Goal: Information Seeking & Learning: Learn about a topic

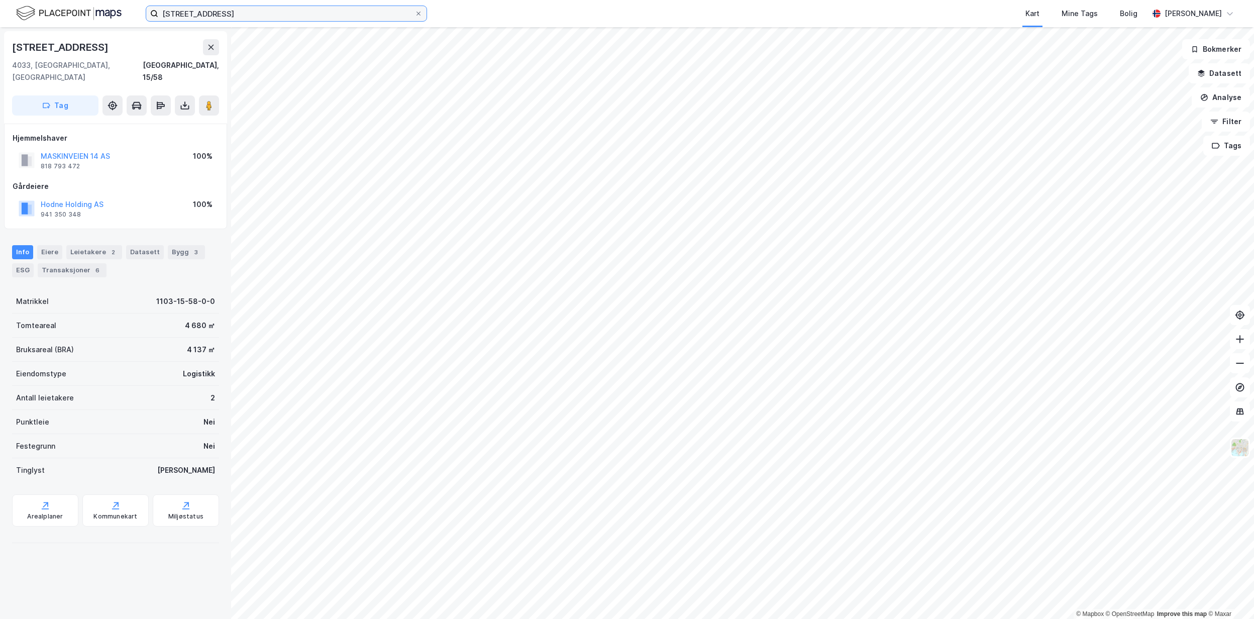
click at [223, 14] on input "[STREET_ADDRESS]" at bounding box center [286, 13] width 256 height 15
click at [1210, 69] on button "Datasett" at bounding box center [1218, 73] width 61 height 20
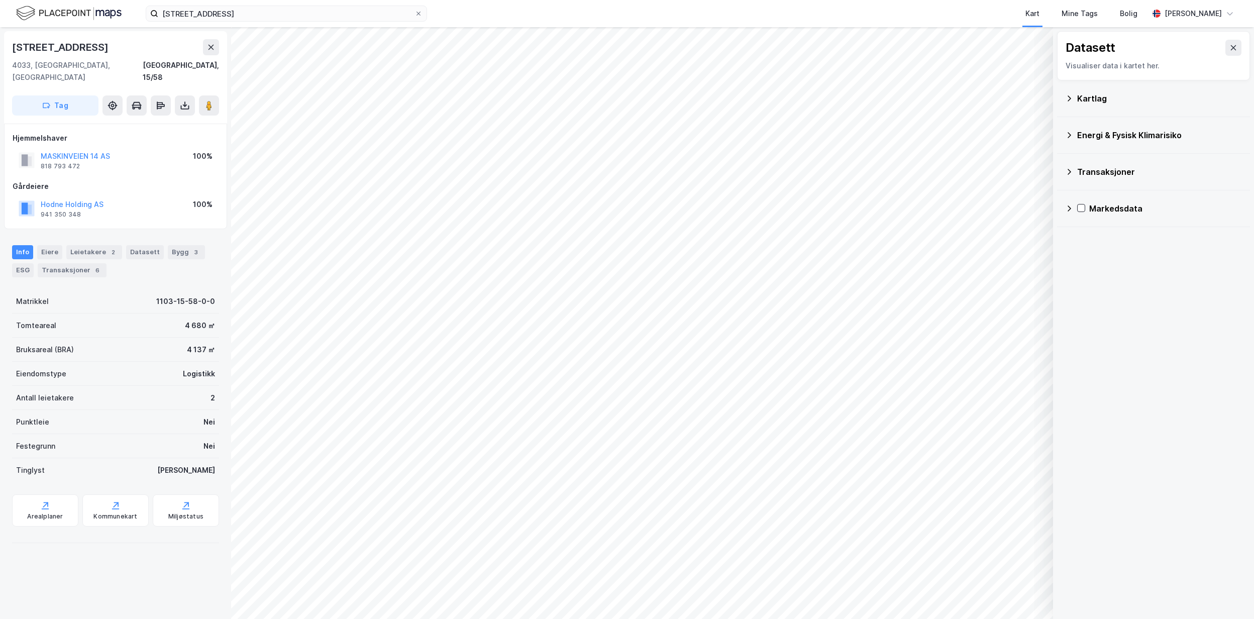
click at [1118, 173] on div "Transaksjoner" at bounding box center [1159, 172] width 165 height 12
click at [1098, 141] on div "Energi & Fysisk Klimarisiko" at bounding box center [1159, 135] width 165 height 12
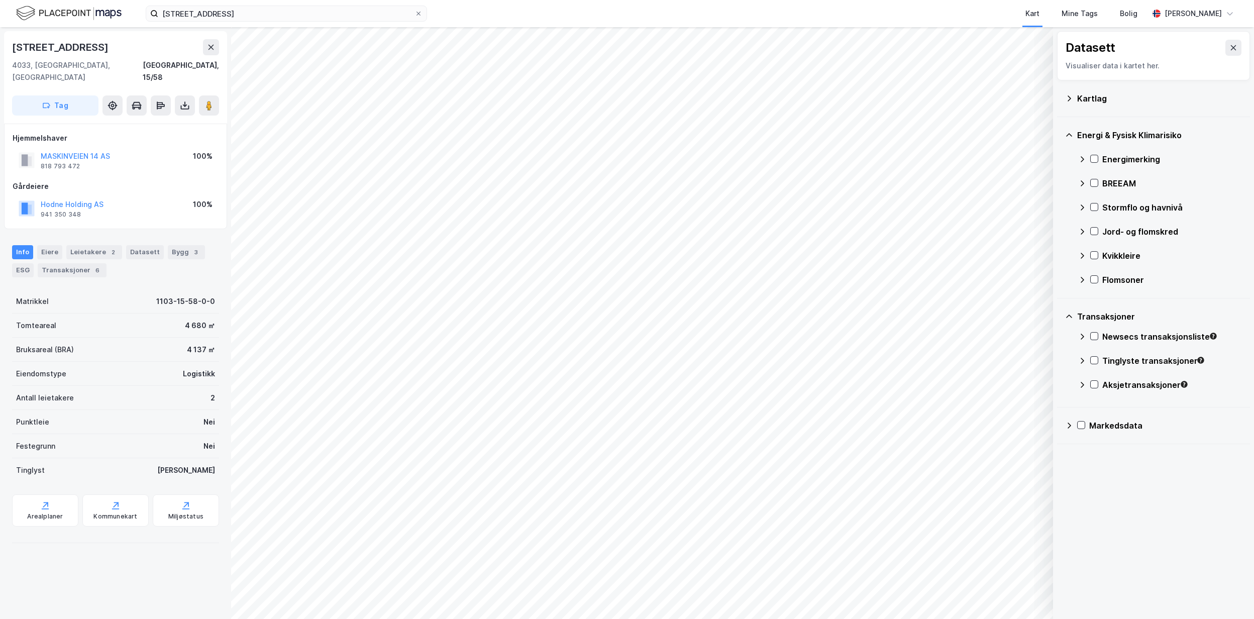
click at [1109, 139] on div "Energi & Fysisk Klimarisiko" at bounding box center [1159, 135] width 165 height 12
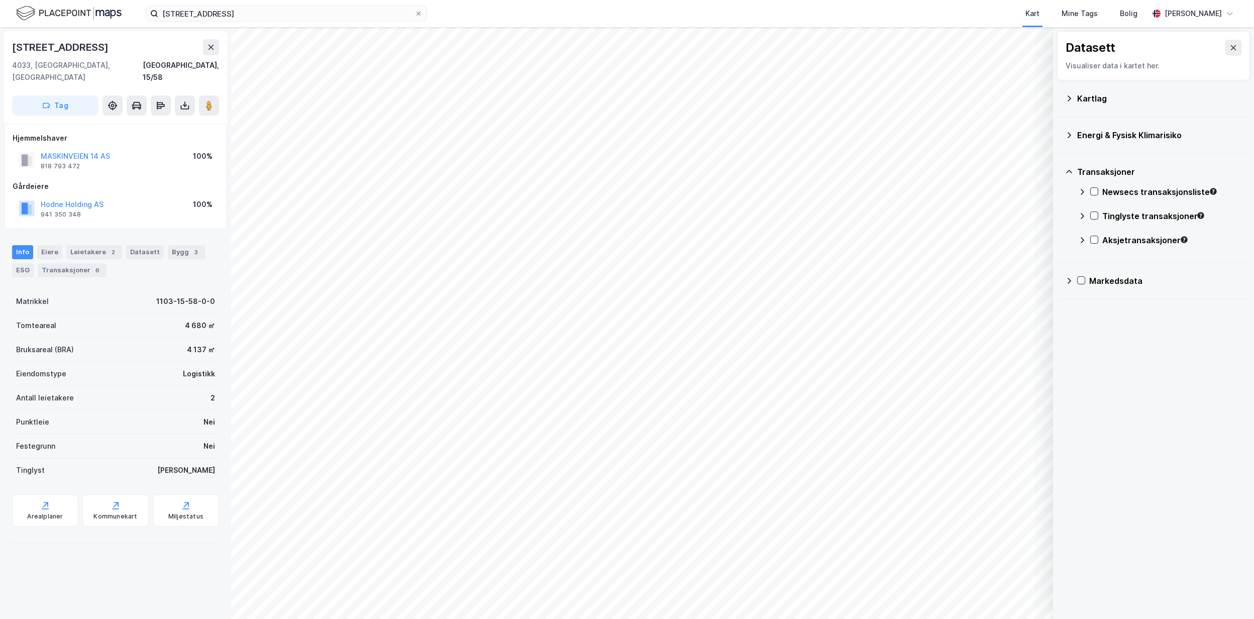
click at [1102, 172] on div "Transaksjoner" at bounding box center [1159, 172] width 165 height 12
click at [1088, 105] on div "Kartlag" at bounding box center [1153, 98] width 177 height 24
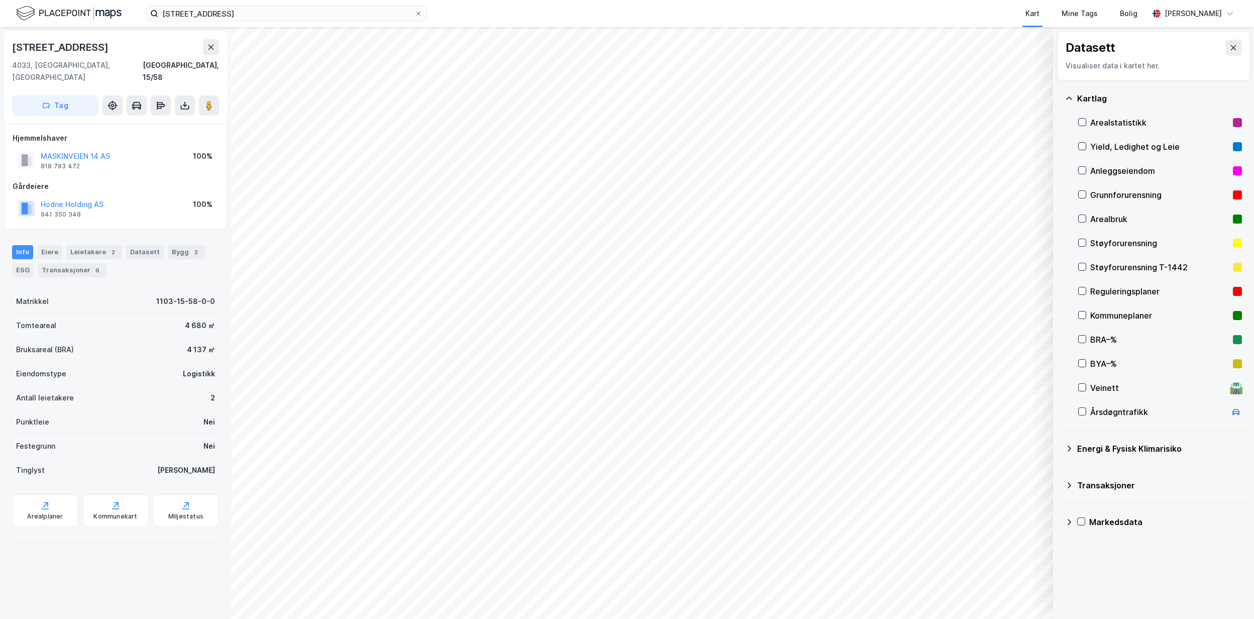
click at [1129, 143] on div "Yield, Ledighet og Leie" at bounding box center [1159, 147] width 139 height 12
click at [1018, 587] on button "Vis" at bounding box center [1000, 593] width 83 height 16
click at [1094, 128] on div "Arealstatistikk" at bounding box center [1159, 123] width 139 height 12
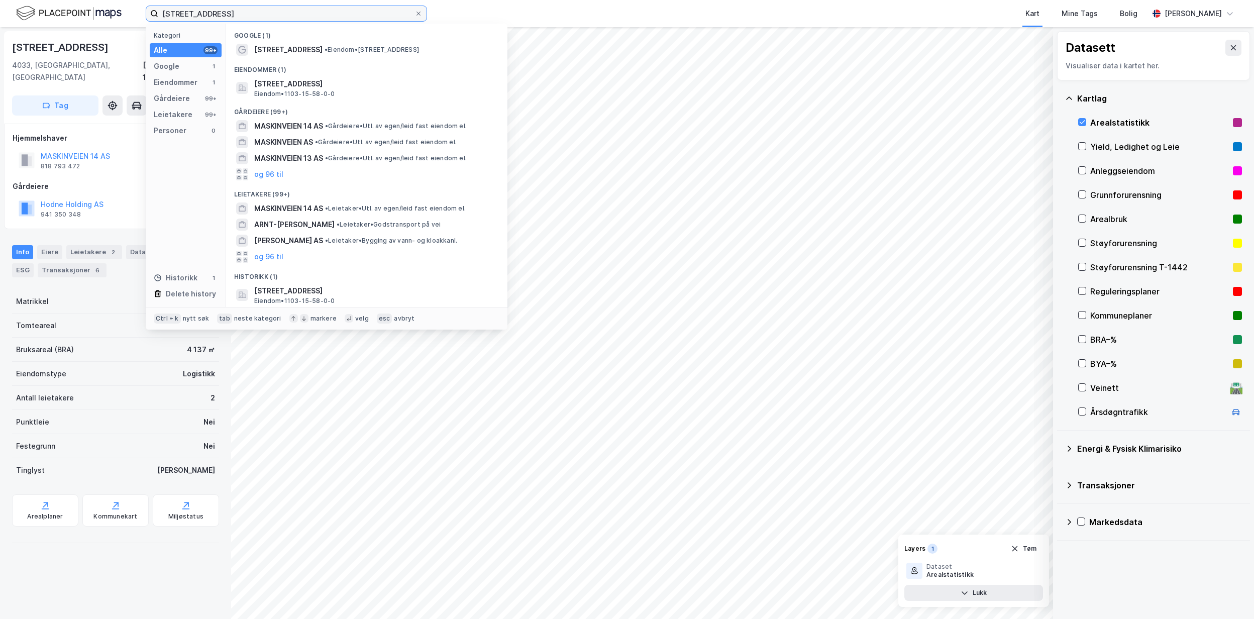
drag, startPoint x: 227, startPoint y: 18, endPoint x: 85, endPoint y: 19, distance: 141.7
click at [87, 31] on div "maskinveien 14 Kategori Alle 99+ Google 1 Eiendommer 1 Gårdeiere 99+ Leietakere…" at bounding box center [627, 309] width 1254 height 619
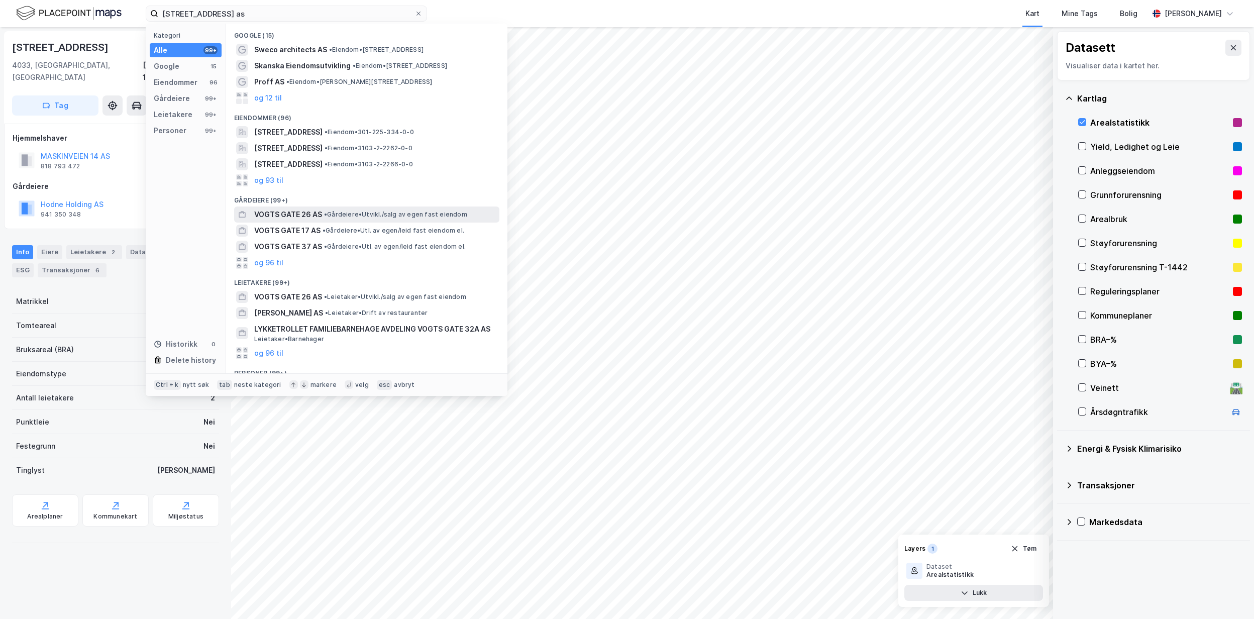
click at [298, 211] on span "VOGTS GATE 26 AS" at bounding box center [288, 214] width 68 height 12
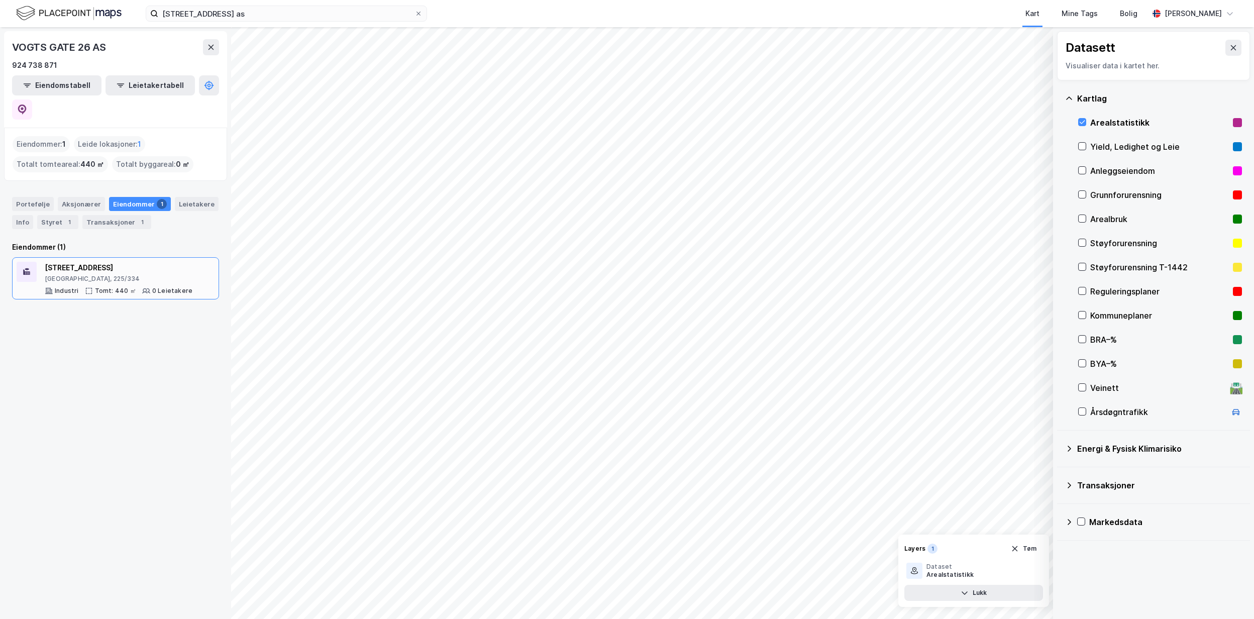
click at [121, 262] on div "[STREET_ADDRESS] Tomt: 440 ㎡ 0 Leietakere" at bounding box center [119, 278] width 148 height 33
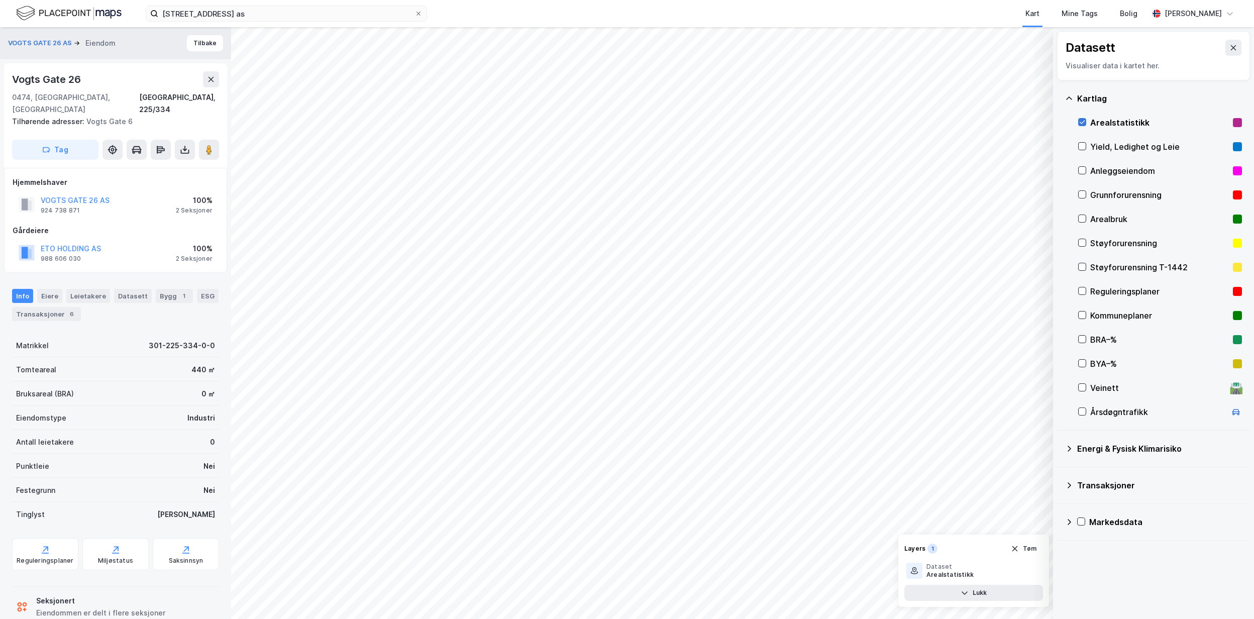
click at [1084, 125] on icon at bounding box center [1081, 122] width 7 height 7
click at [1077, 89] on div "Kartlag" at bounding box center [1153, 98] width 177 height 24
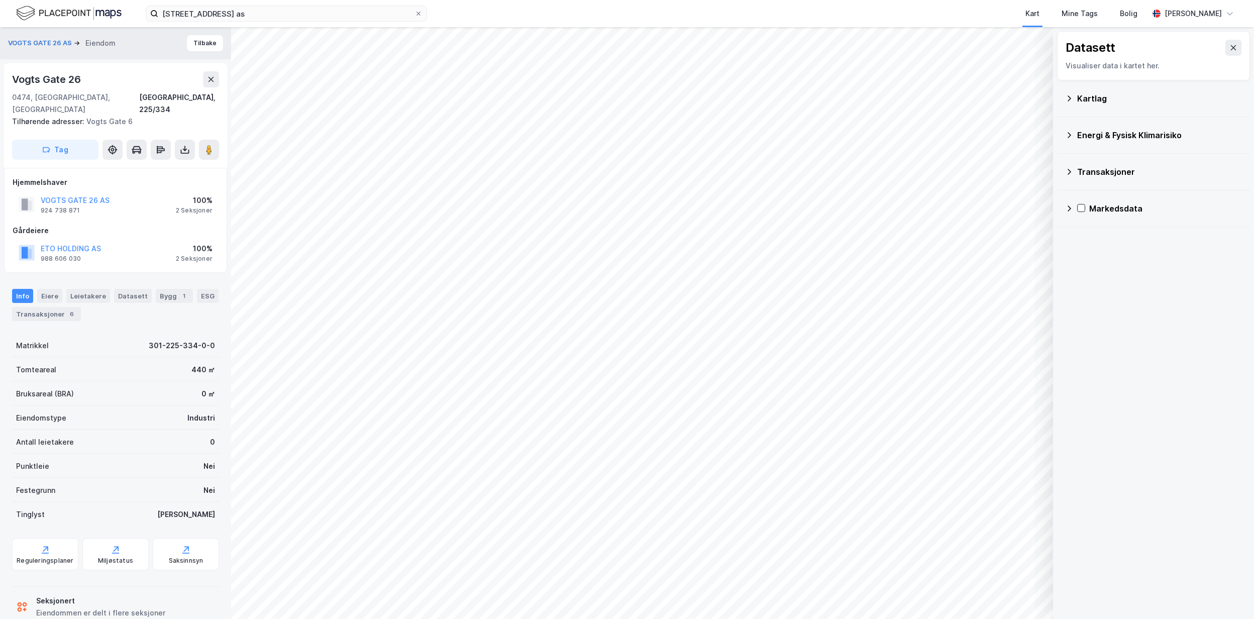
click at [1238, 40] on div "Datasett Visualiser data i kartet her." at bounding box center [1153, 55] width 193 height 49
click at [1226, 40] on button at bounding box center [1233, 48] width 16 height 16
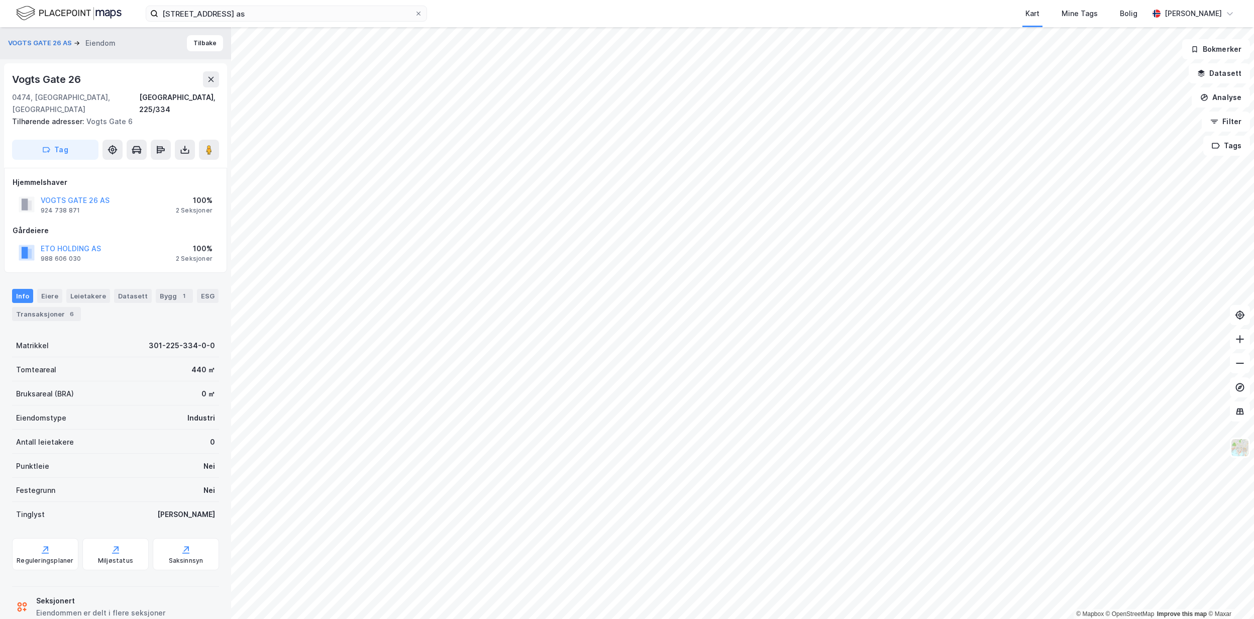
click at [772, 7] on div "Kart Mine Tags Bolig" at bounding box center [811, 13] width 673 height 27
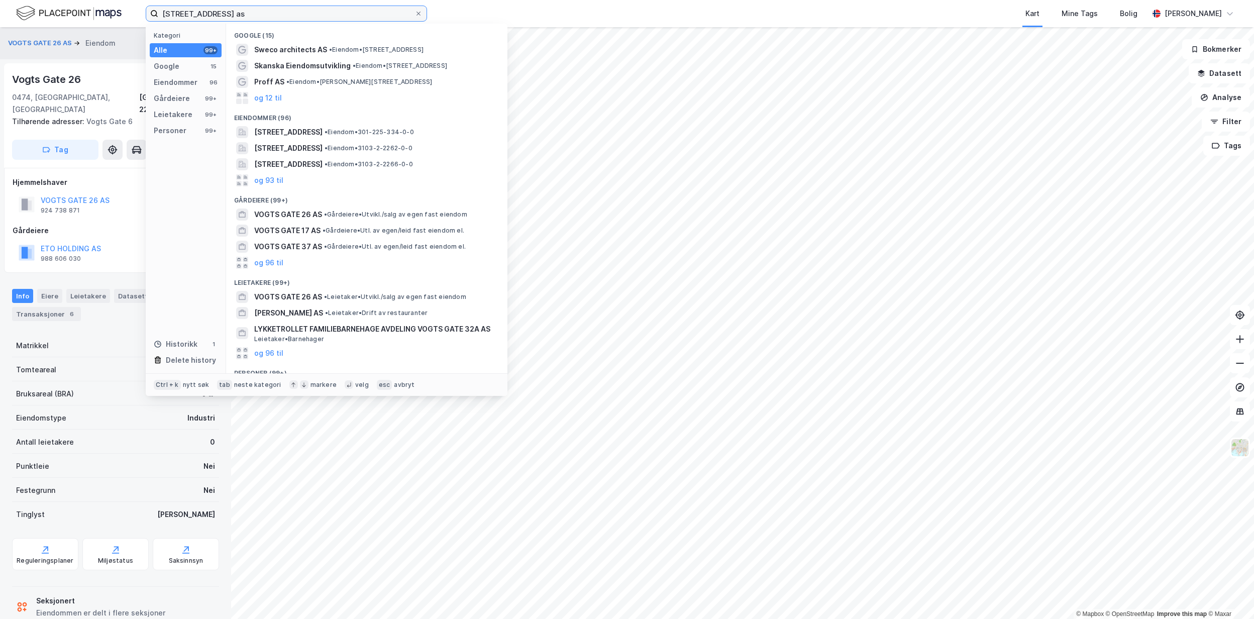
click at [233, 13] on input "[STREET_ADDRESS] as" at bounding box center [286, 13] width 256 height 15
drag, startPoint x: 246, startPoint y: 13, endPoint x: 4, endPoint y: 19, distance: 241.7
click at [4, 19] on div "[STREET_ADDRESS] as Kategori Alle 99+ Google 15 Eiendommer 96 Gårdeiere 99+ Lei…" at bounding box center [627, 13] width 1254 height 27
paste input "954430049"
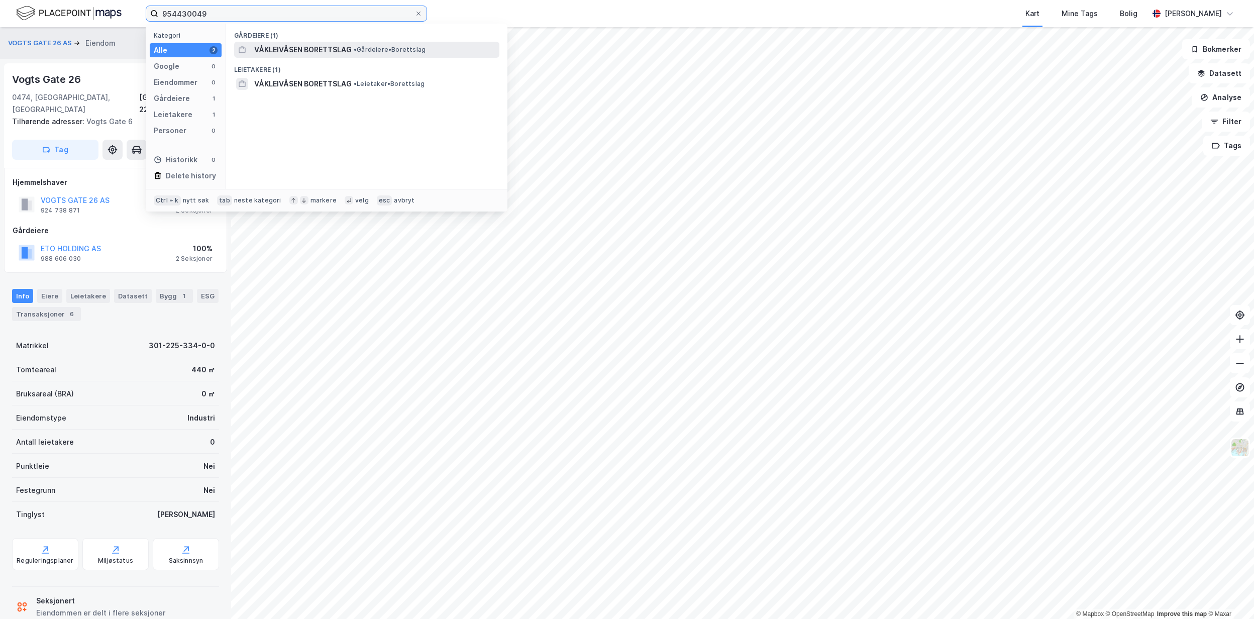
type input "954430049"
click at [288, 45] on span "VÅKLEIVÅSEN BORETTSLAG" at bounding box center [302, 50] width 97 height 12
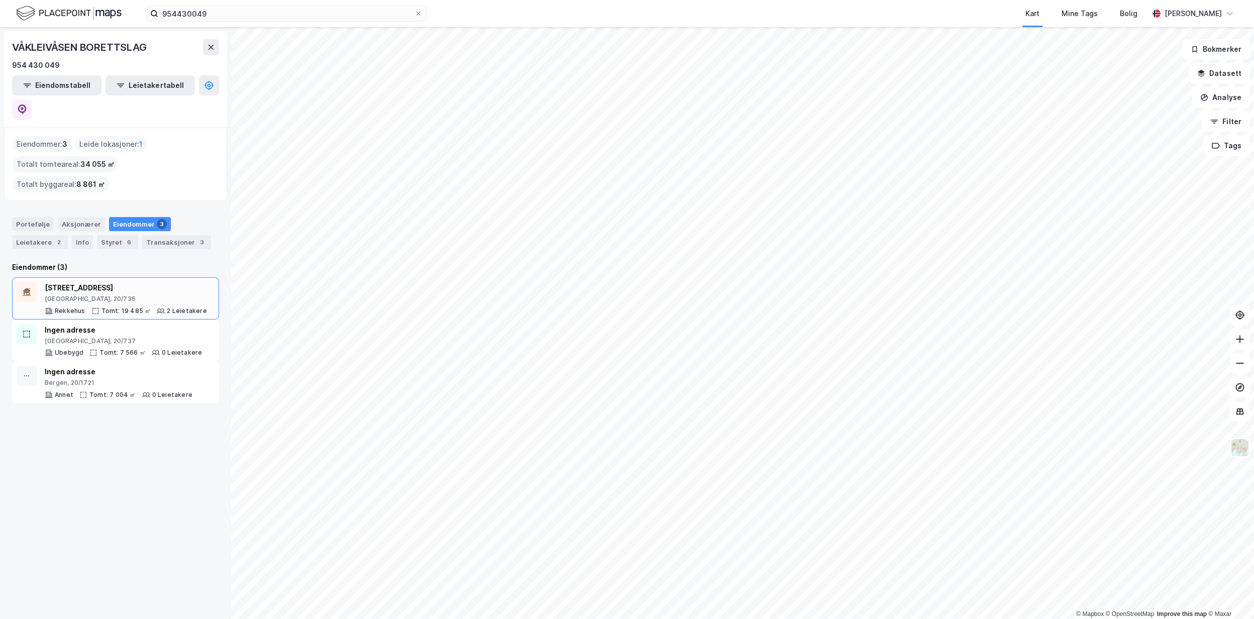
click at [131, 282] on div "[STREET_ADDRESS]" at bounding box center [126, 288] width 162 height 12
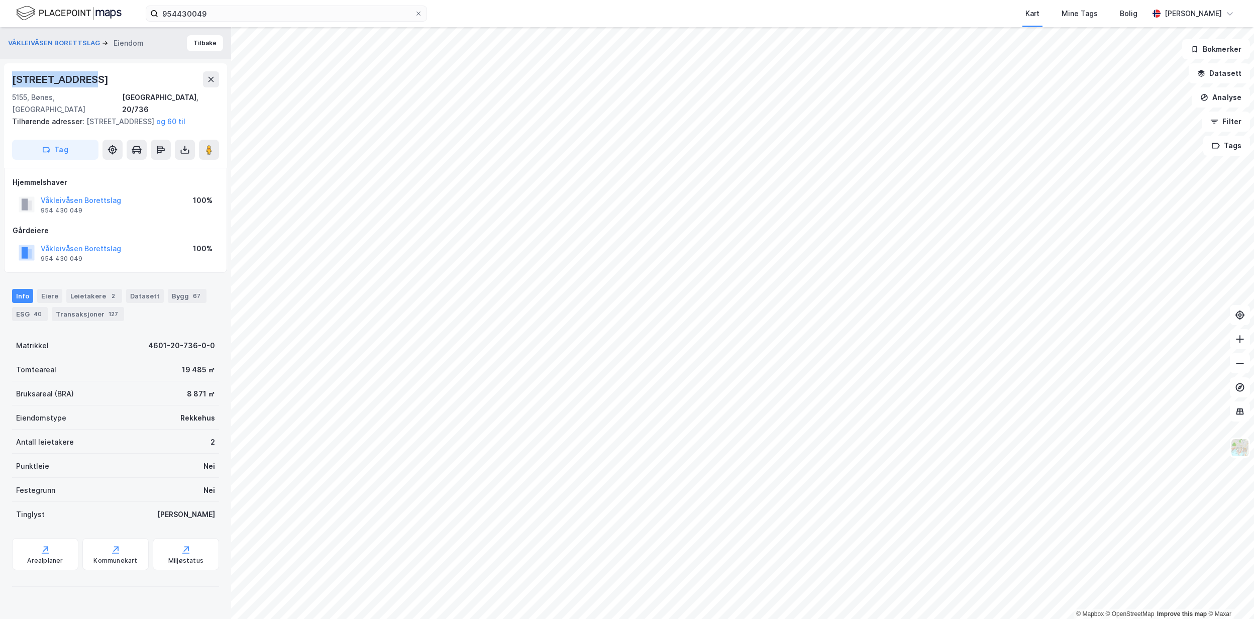
drag, startPoint x: 88, startPoint y: 86, endPoint x: 13, endPoint y: 89, distance: 75.4
click at [13, 89] on div "[STREET_ADDRESS], 20/736" at bounding box center [115, 93] width 207 height 44
copy div "[STREET_ADDRESS]"
click at [191, 292] on div "67" at bounding box center [197, 296] width 12 height 10
